Goal: Task Accomplishment & Management: Manage account settings

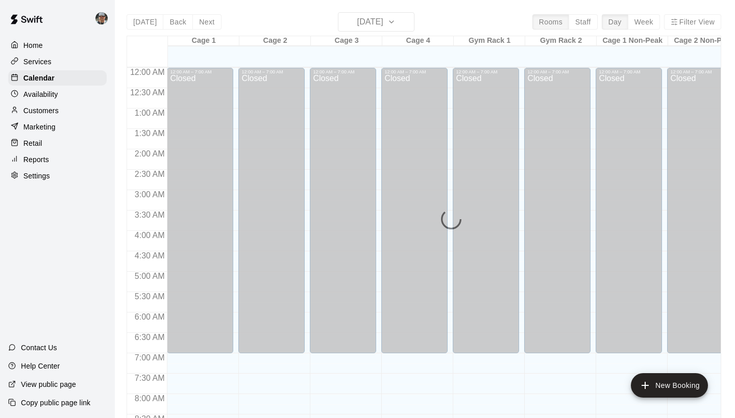
scroll to position [577, 0]
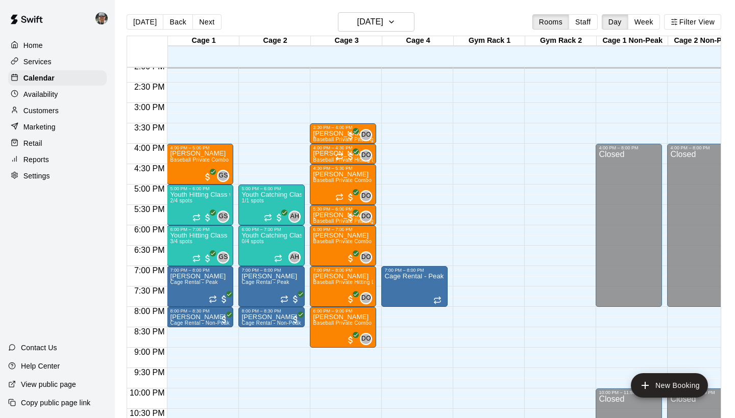
click at [54, 110] on p "Customers" at bounding box center [40, 111] width 35 height 10
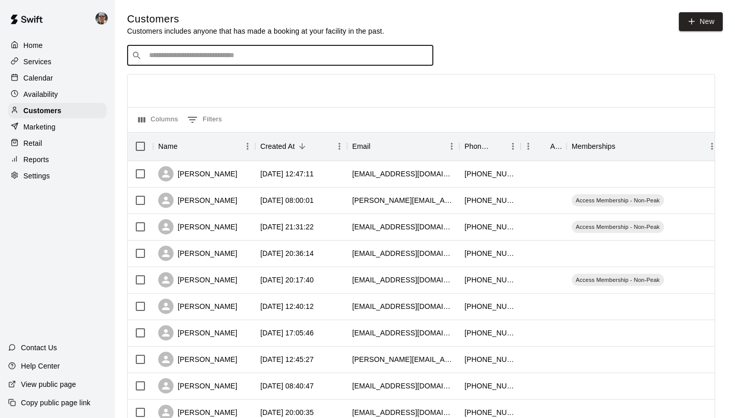
click at [239, 54] on input "Search customers by name or email" at bounding box center [287, 56] width 283 height 10
type input "*****"
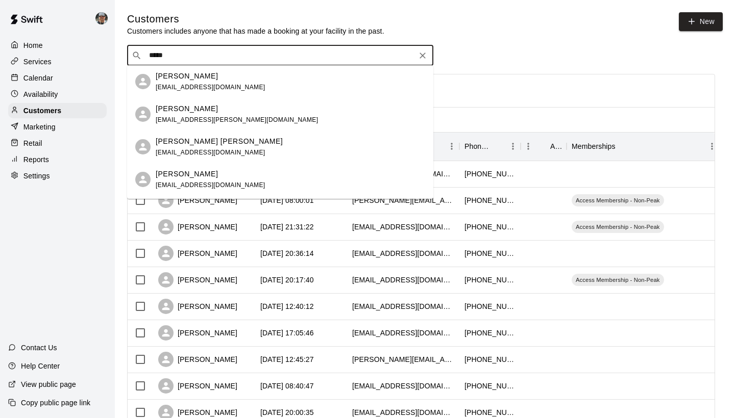
click at [209, 121] on span "[EMAIL_ADDRESS][PERSON_NAME][DOMAIN_NAME]" at bounding box center [237, 119] width 162 height 7
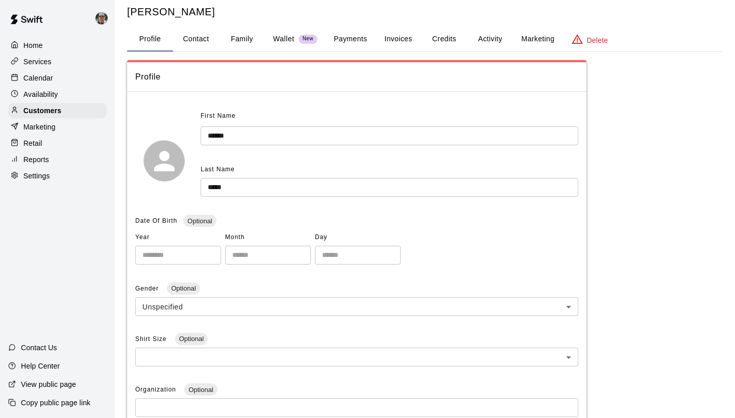
scroll to position [24, 0]
click at [496, 36] on button "Activity" at bounding box center [490, 39] width 46 height 24
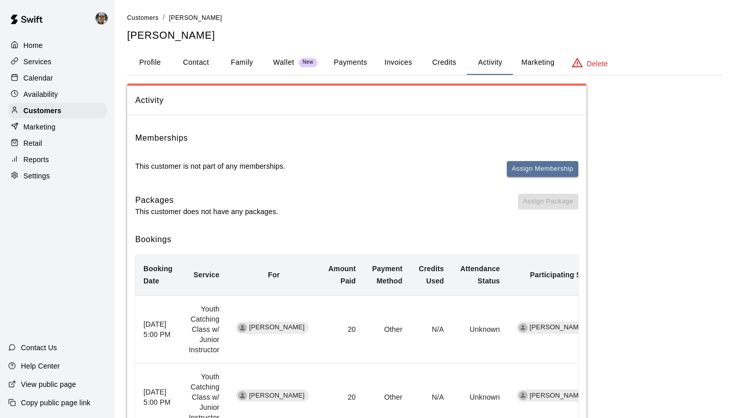
scroll to position [0, 0]
click at [46, 76] on p "Calendar" at bounding box center [38, 78] width 30 height 10
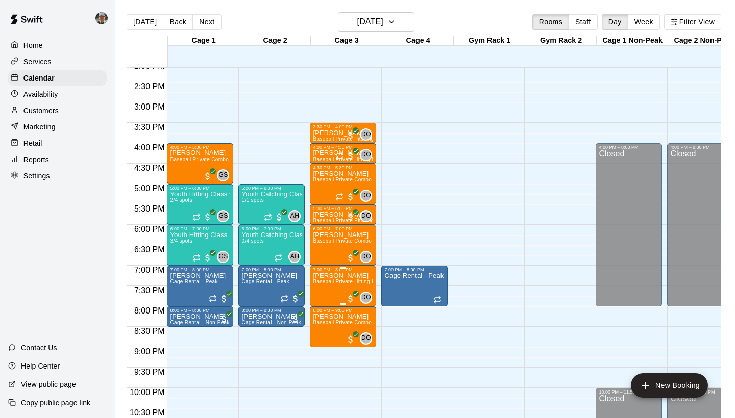
scroll to position [598, 0]
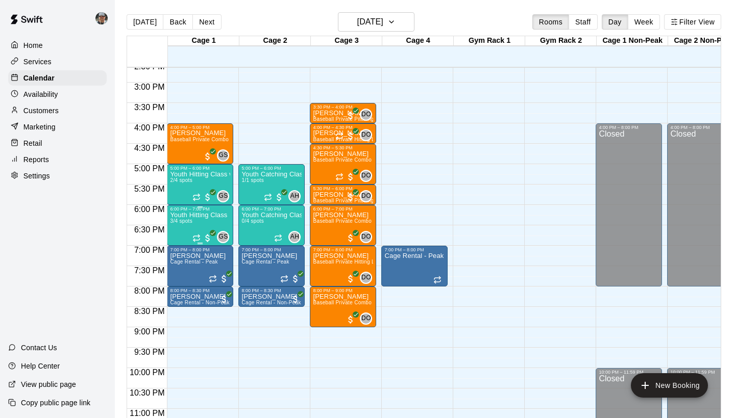
click at [211, 215] on p "Youth Hitting Class" at bounding box center [198, 215] width 57 height 0
click at [225, 179] on div at bounding box center [367, 209] width 735 height 418
click at [207, 184] on div "Youth Hitting Class w/ Senior Instructor 2/4 spots" at bounding box center [200, 380] width 60 height 418
click at [176, 206] on img "edit" at bounding box center [181, 207] width 12 height 12
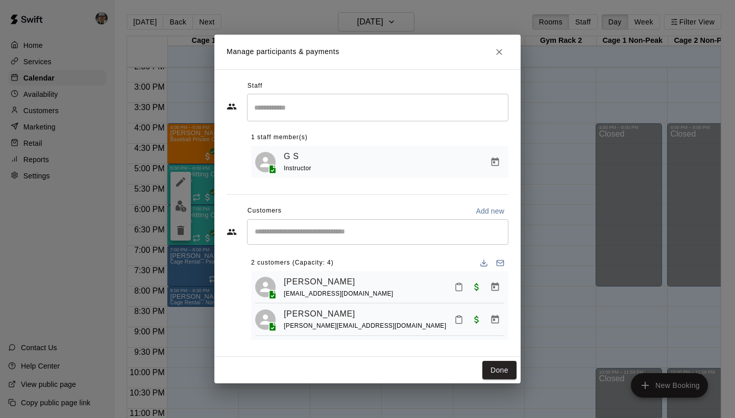
click at [344, 236] on input "Start typing to search customers..." at bounding box center [378, 232] width 252 height 10
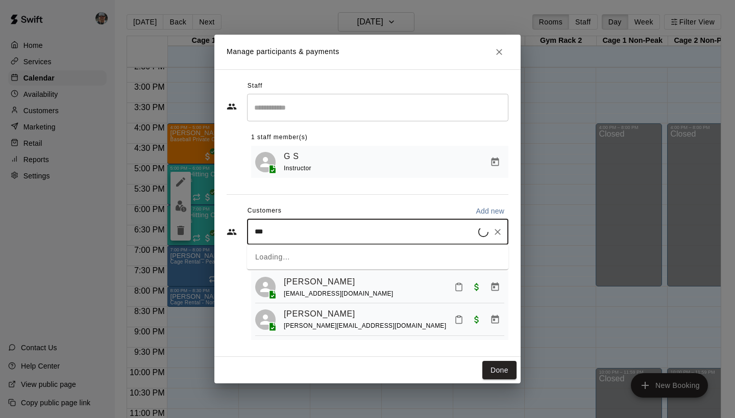
type input "****"
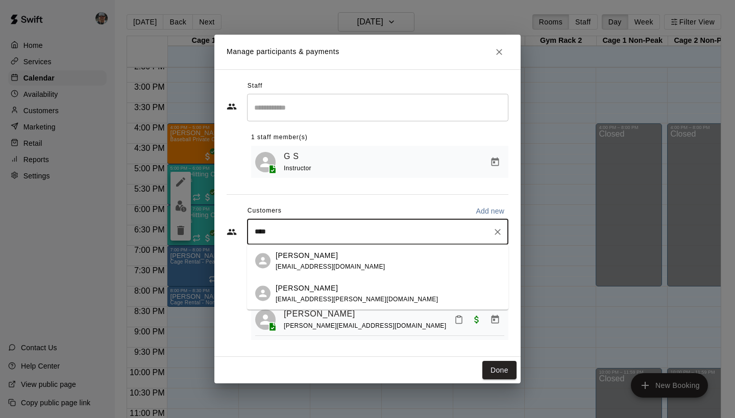
click at [322, 296] on span "[EMAIL_ADDRESS][PERSON_NAME][DOMAIN_NAME]" at bounding box center [357, 298] width 162 height 7
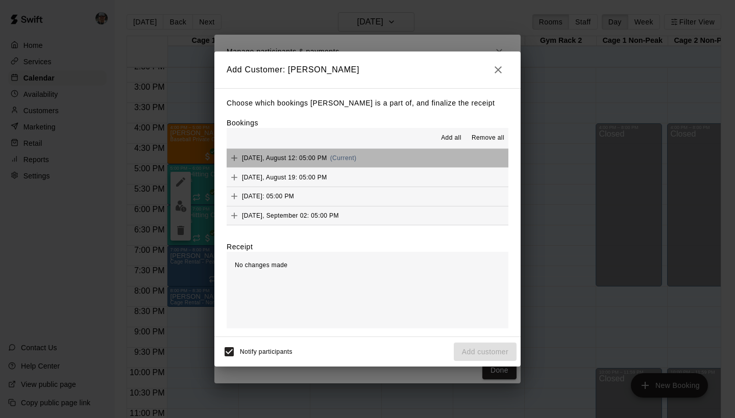
click at [319, 156] on span "[DATE], August 12: 05:00 PM" at bounding box center [284, 158] width 85 height 7
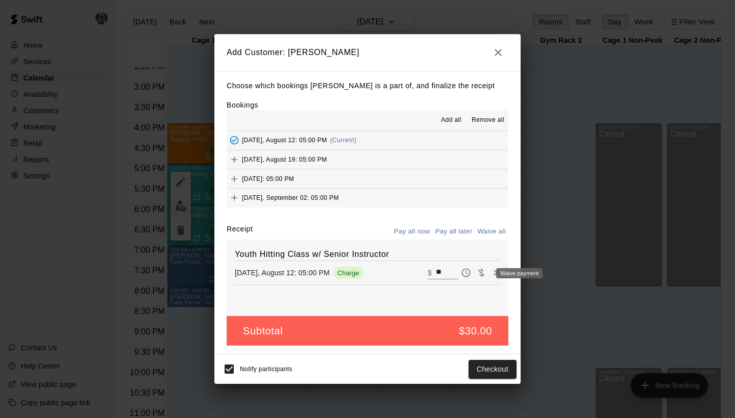
click at [483, 274] on icon "Waive payment" at bounding box center [481, 273] width 7 height 8
type input "*"
click at [470, 368] on button "Add customer" at bounding box center [485, 369] width 63 height 19
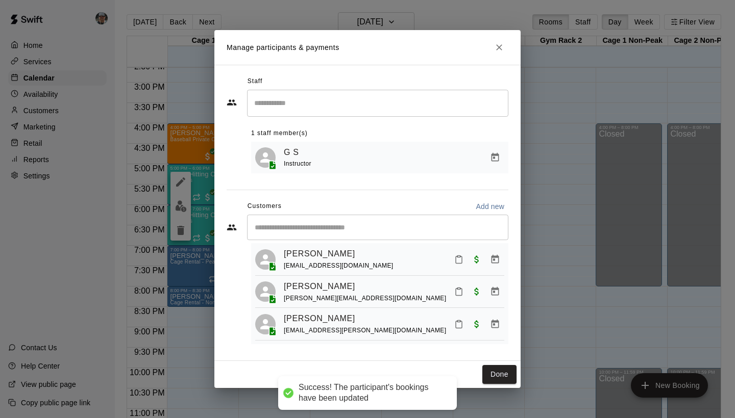
scroll to position [23, 0]
click at [502, 54] on button "Close" at bounding box center [499, 47] width 18 height 18
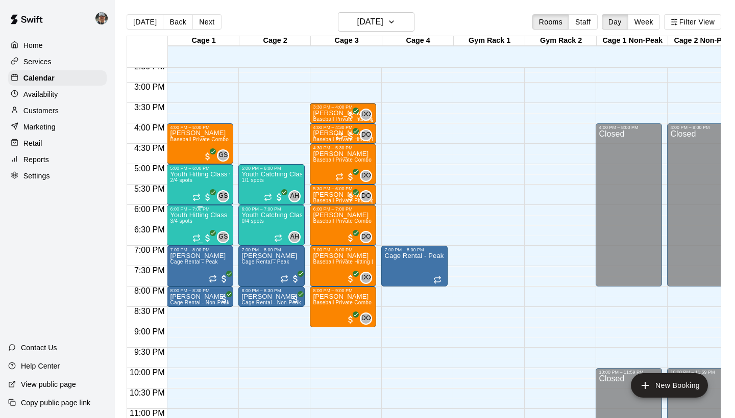
click at [195, 221] on div "Youth Hitting Class 3/4 spots" at bounding box center [198, 421] width 57 height 418
click at [181, 243] on img "edit" at bounding box center [181, 247] width 12 height 12
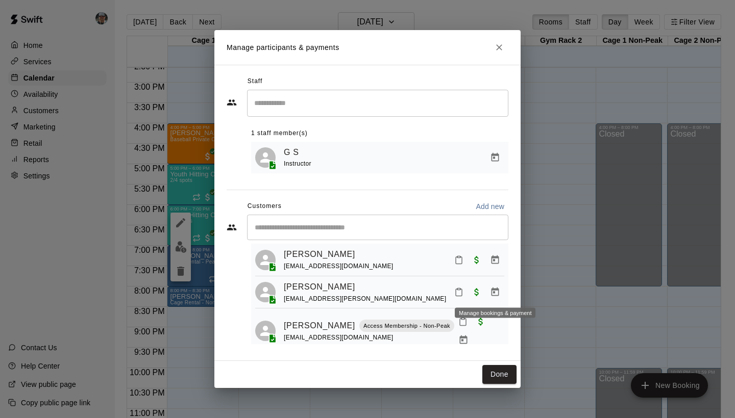
click at [494, 291] on icon "Manage bookings & payment" at bounding box center [495, 292] width 8 height 9
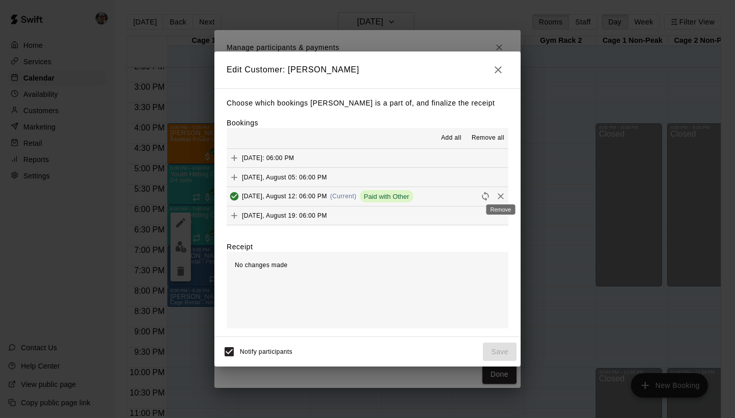
click at [501, 197] on icon "Remove" at bounding box center [501, 196] width 10 height 10
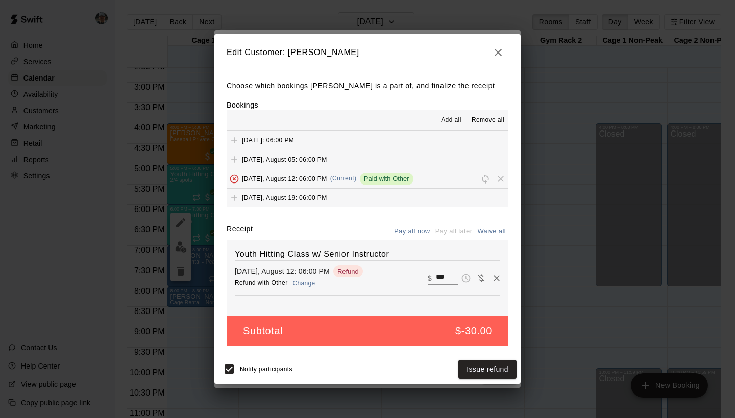
click at [302, 284] on button "Change" at bounding box center [304, 284] width 33 height 15
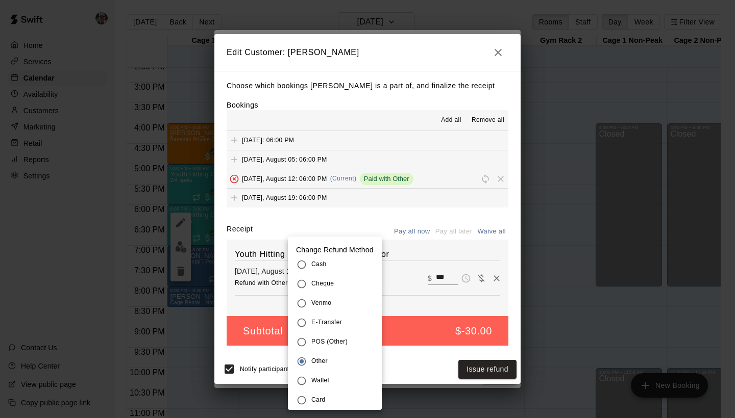
click at [395, 290] on div at bounding box center [367, 209] width 735 height 418
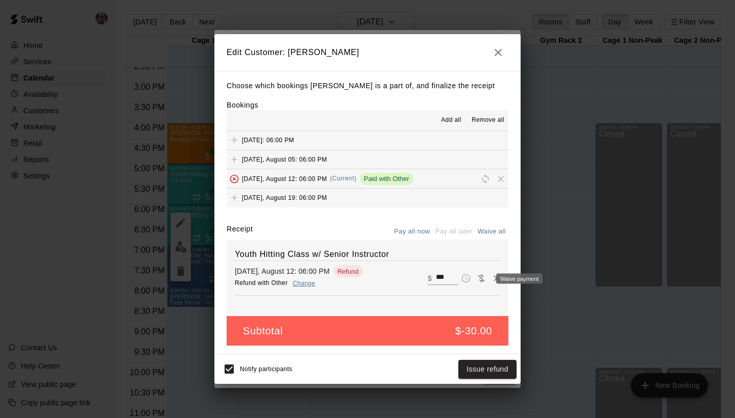
click at [482, 277] on icon "Waive payment" at bounding box center [481, 279] width 10 height 10
type input "*"
click at [499, 373] on button "Save" at bounding box center [500, 369] width 34 height 19
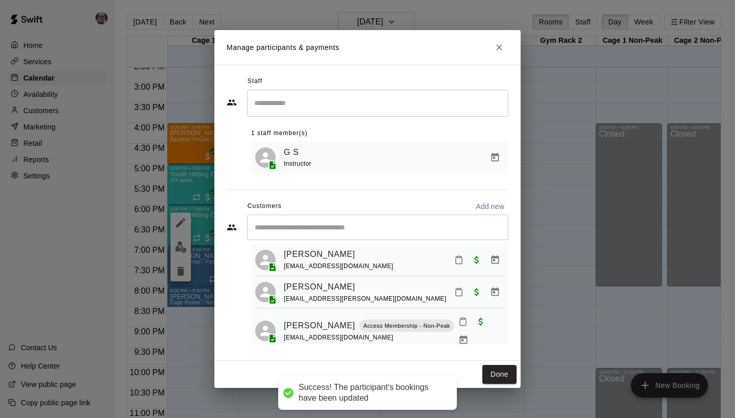
scroll to position [0, 0]
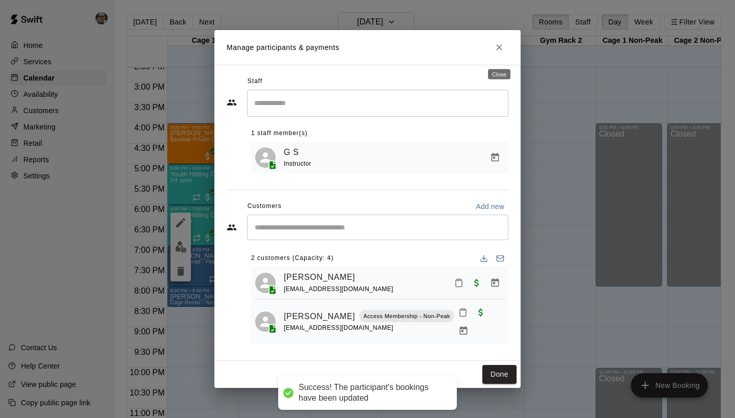
click at [502, 53] on icon "Close" at bounding box center [499, 47] width 10 height 10
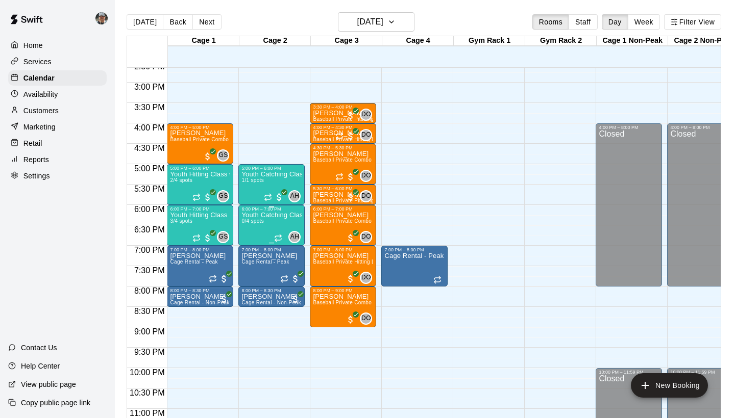
click at [281, 215] on p "Youth Catching Class w/ Junior Instructor" at bounding box center [271, 215] width 60 height 0
click at [255, 274] on icon "delete" at bounding box center [252, 274] width 7 height 9
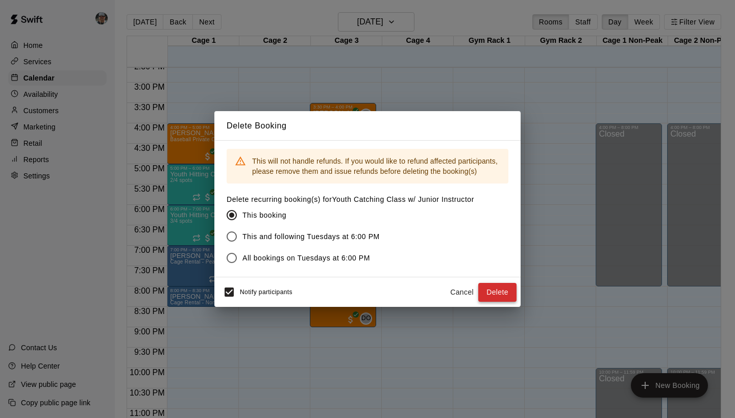
click at [501, 293] on button "Delete" at bounding box center [497, 292] width 38 height 19
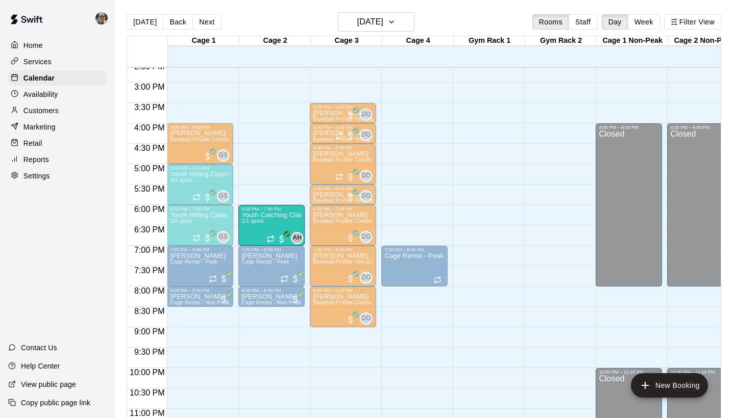
drag, startPoint x: 282, startPoint y: 183, endPoint x: 279, endPoint y: 231, distance: 47.5
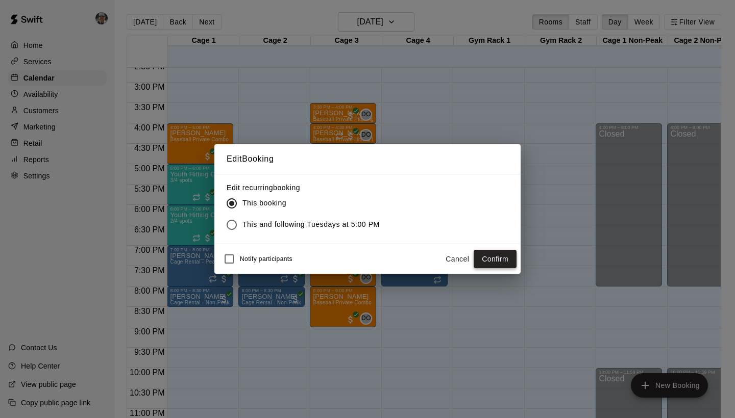
click at [496, 258] on button "Confirm" at bounding box center [495, 259] width 43 height 19
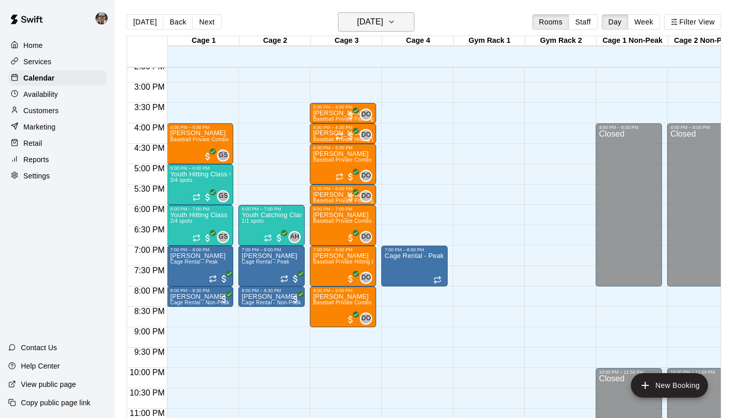
click at [402, 21] on button "[DATE]" at bounding box center [376, 21] width 77 height 19
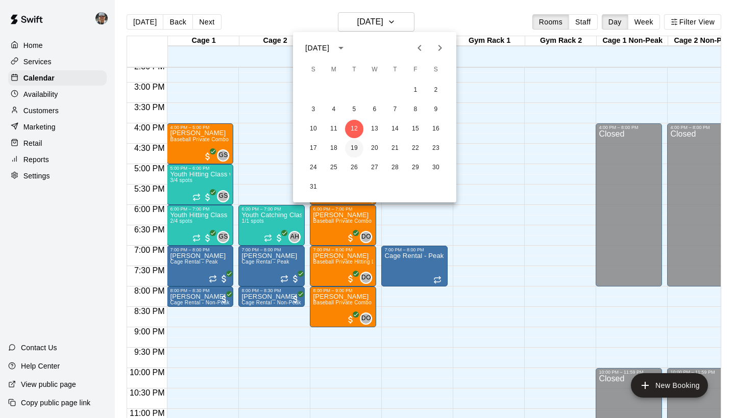
click at [355, 146] on button "19" at bounding box center [354, 148] width 18 height 18
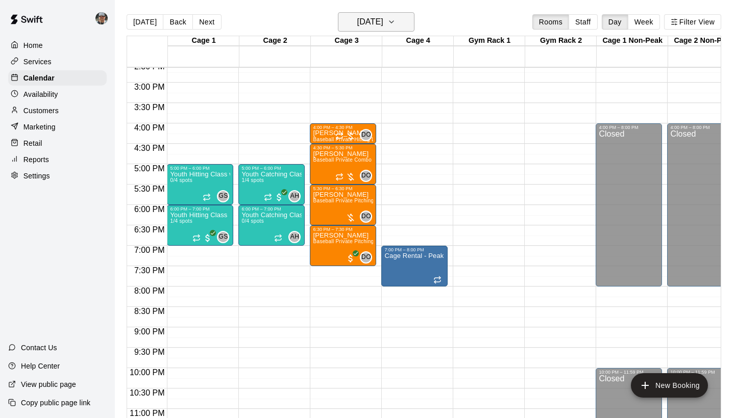
click at [383, 19] on h6 "[DATE]" at bounding box center [370, 22] width 26 height 14
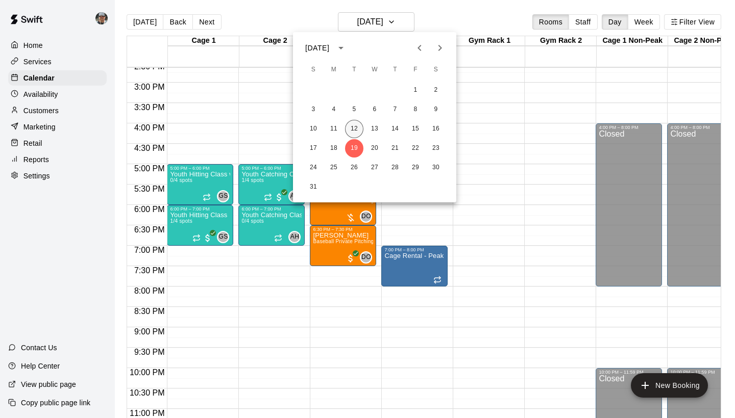
click at [357, 128] on button "12" at bounding box center [354, 129] width 18 height 18
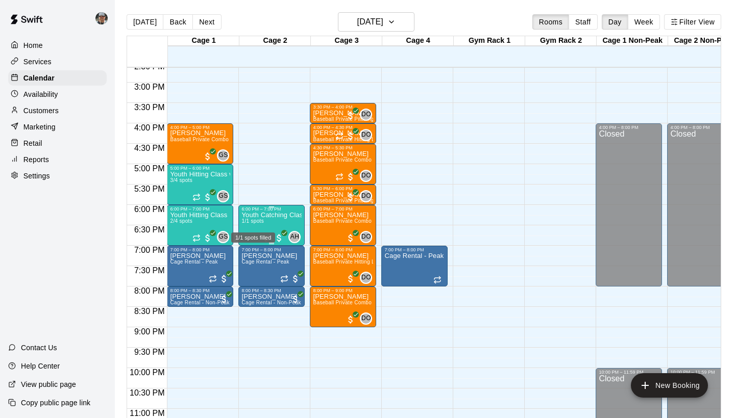
click at [264, 223] on span "1/1 spots" at bounding box center [252, 221] width 22 height 6
click at [250, 231] on icon "edit" at bounding box center [252, 229] width 9 height 9
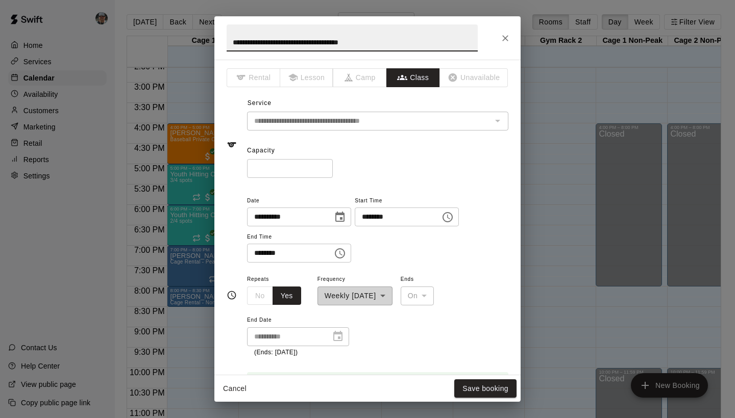
click at [271, 170] on input "*" at bounding box center [290, 168] width 86 height 19
type input "*"
click at [470, 380] on button "Save booking" at bounding box center [485, 389] width 62 height 19
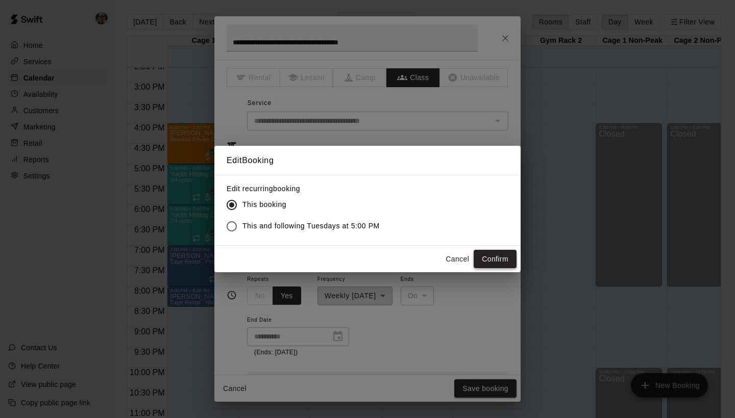
click at [499, 260] on button "Confirm" at bounding box center [495, 259] width 43 height 19
